Goal: Check status: Check status

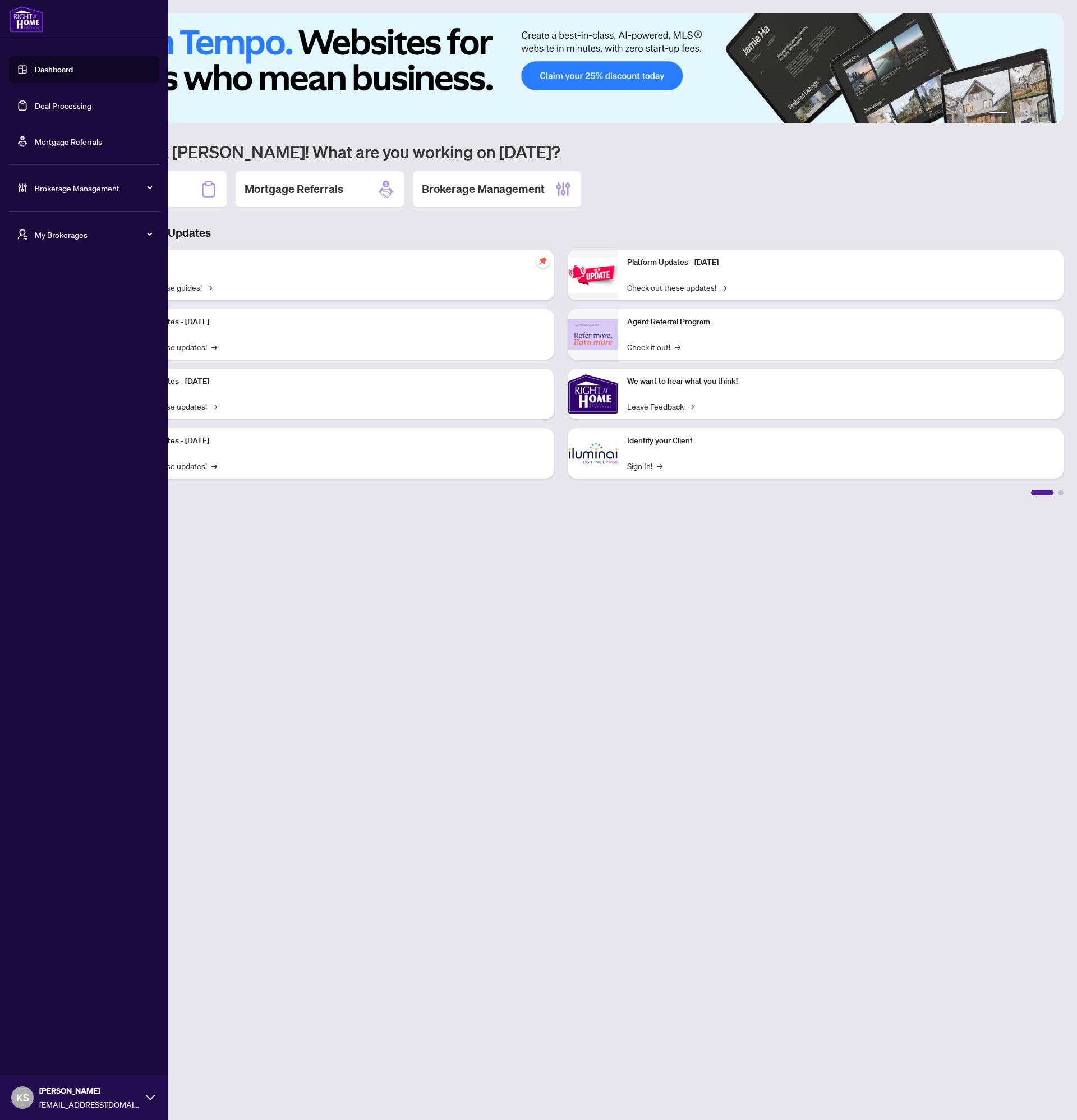
click at [61, 105] on link "Deal Processing" at bounding box center [63, 105] width 57 height 10
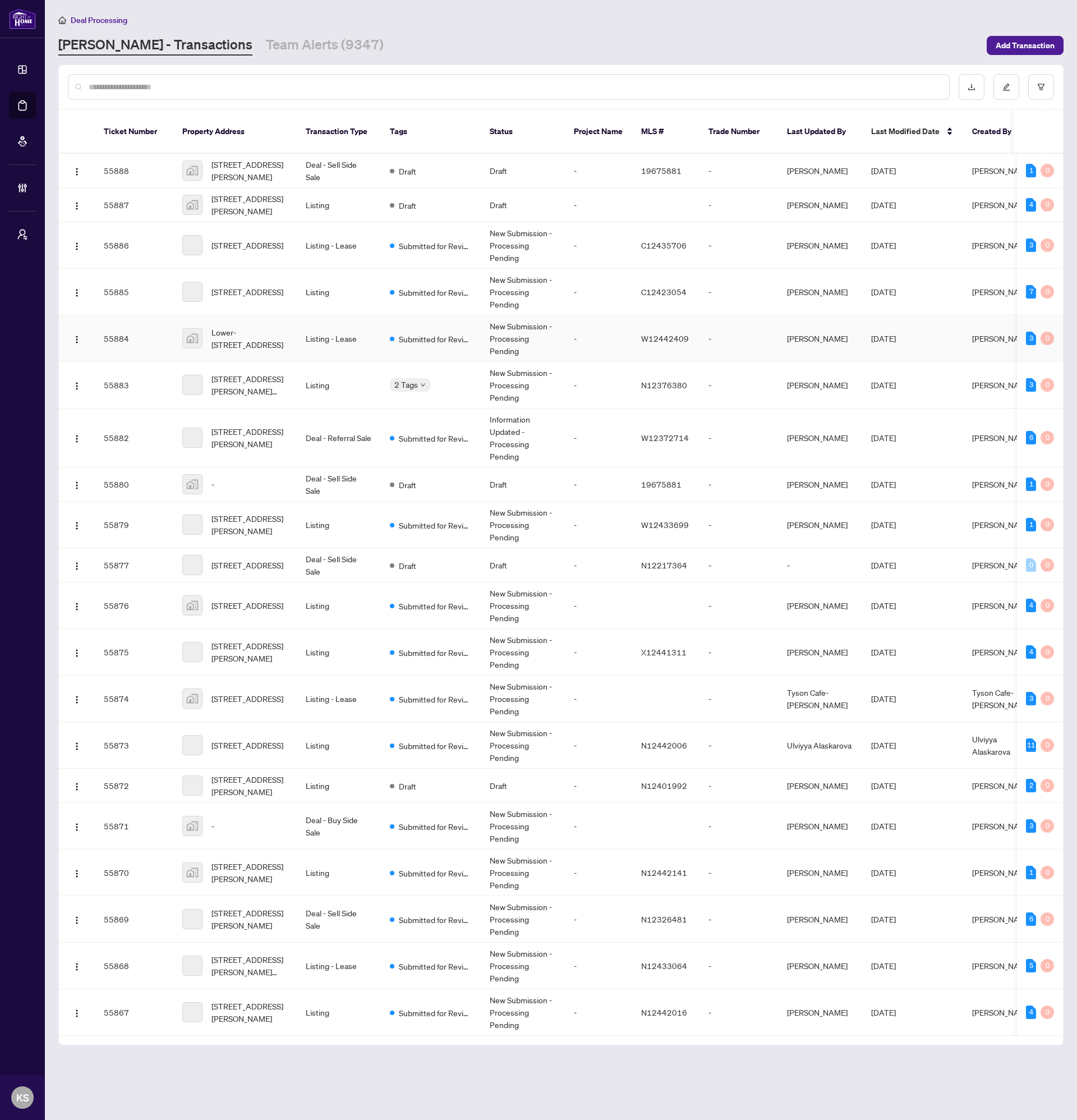
click at [477, 315] on td "Submitted for Review" at bounding box center [431, 339] width 99 height 47
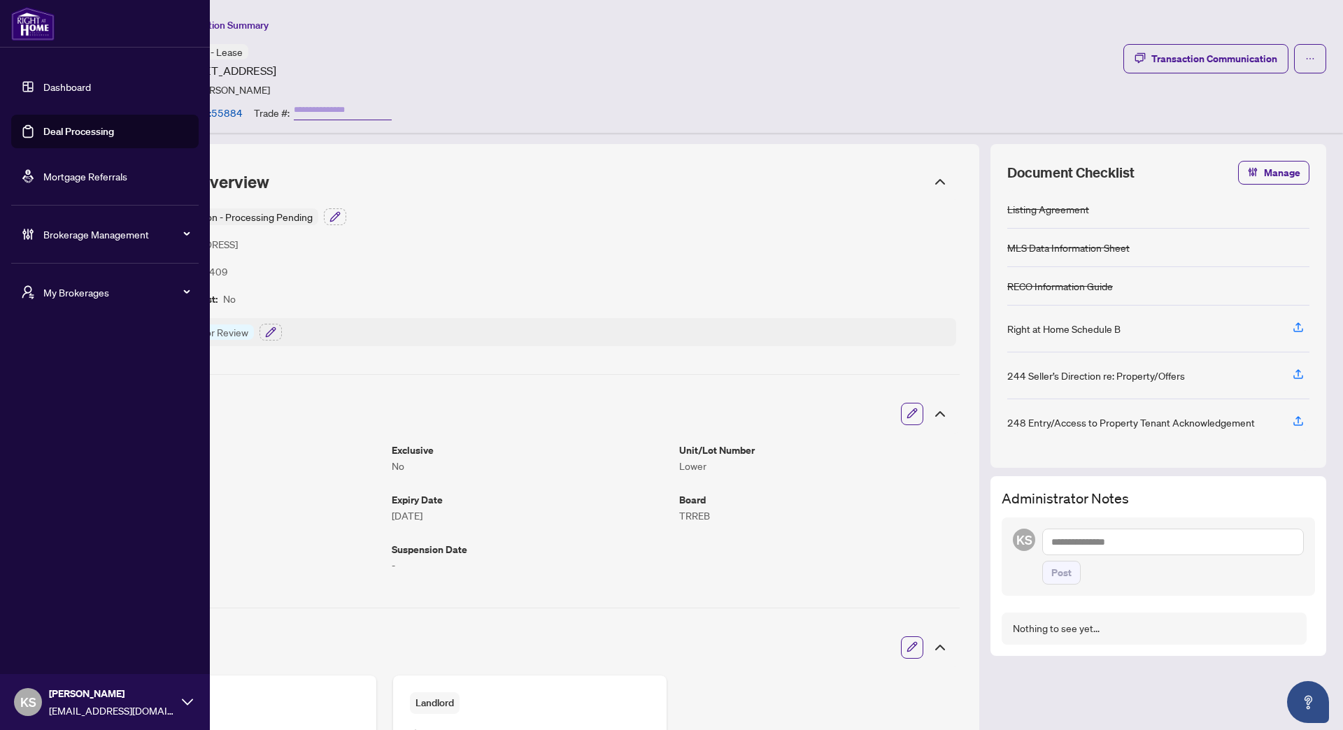
click at [38, 329] on div "Dashboard Deal Processing Mortgage Referrals Brokerage Management My Brokerages…" at bounding box center [105, 365] width 210 height 730
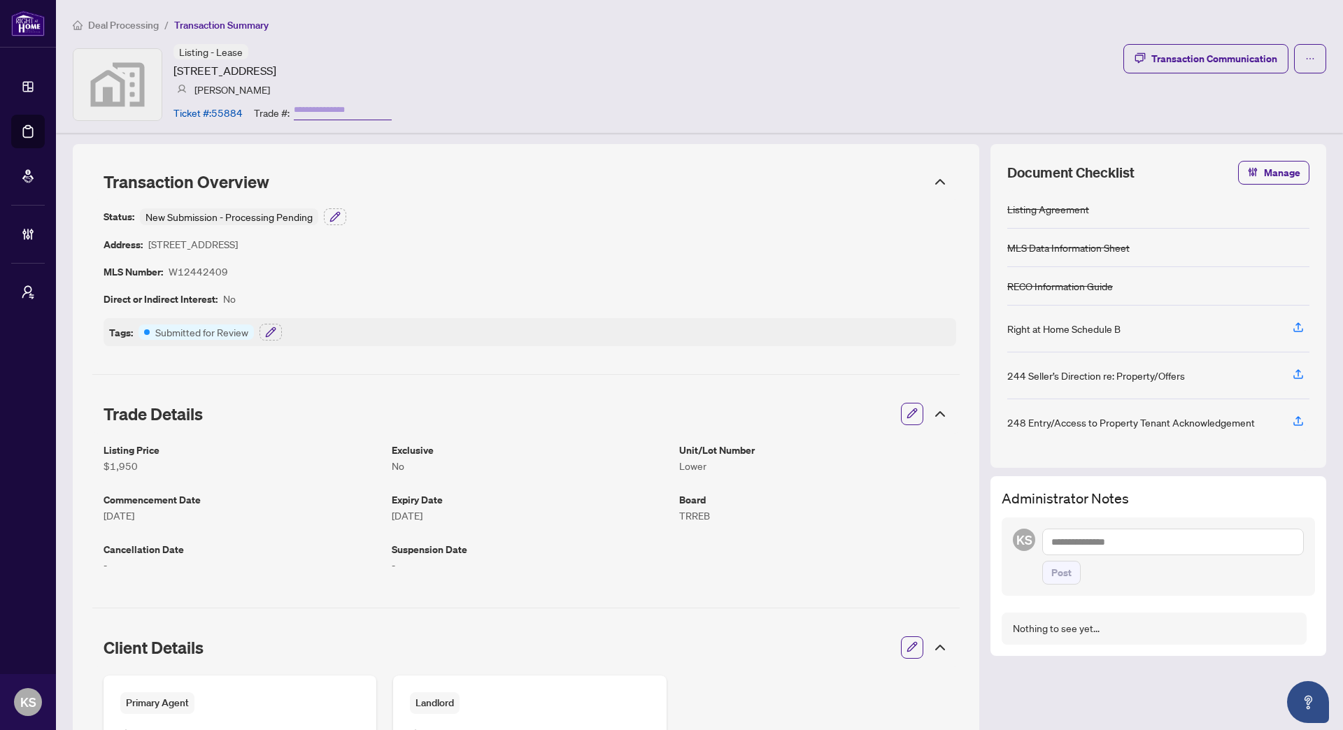
click at [750, 241] on div "Status: New Submission - Processing Pending Address: 2668 Hollington Crescent, …" at bounding box center [530, 277] width 853 height 138
click at [585, 397] on div "Trade Details" at bounding box center [525, 413] width 867 height 39
